Goal: Task Accomplishment & Management: Manage account settings

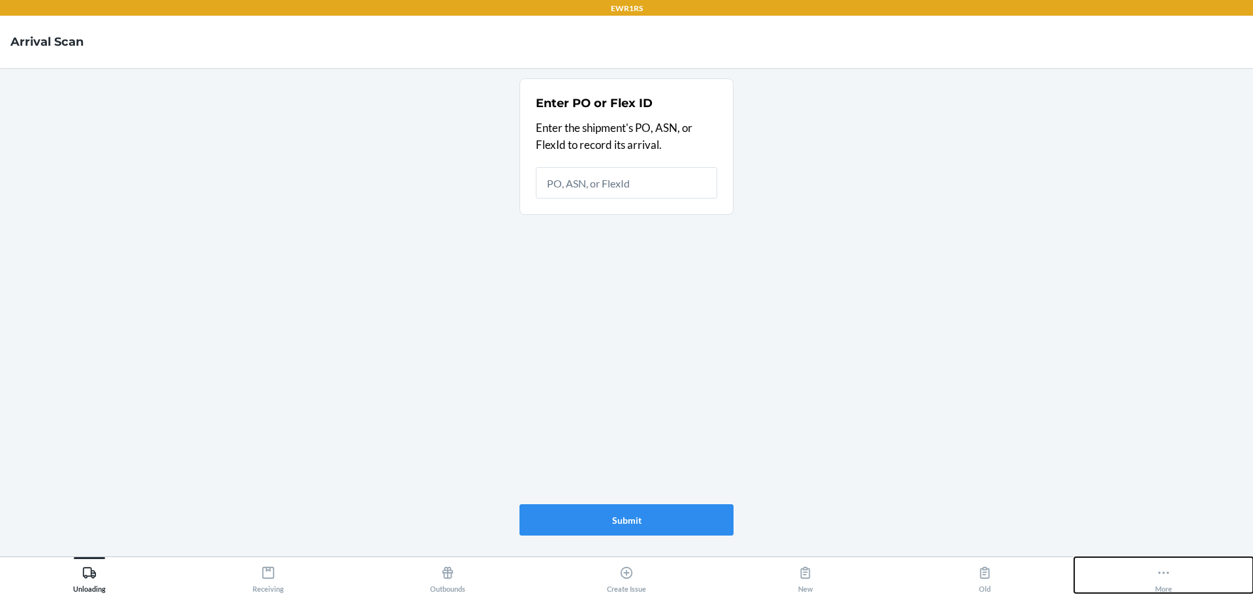
click at [1167, 571] on icon at bounding box center [1164, 572] width 14 height 14
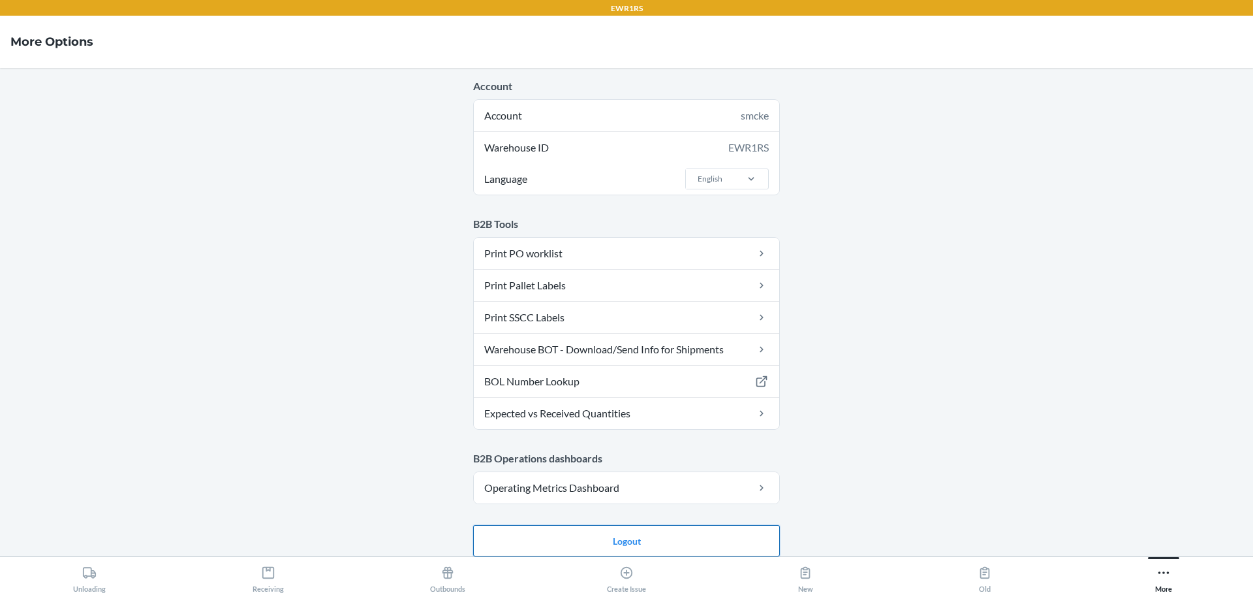
click at [623, 540] on button "Logout" at bounding box center [626, 540] width 307 height 31
